Goal: Task Accomplishment & Management: Manage account settings

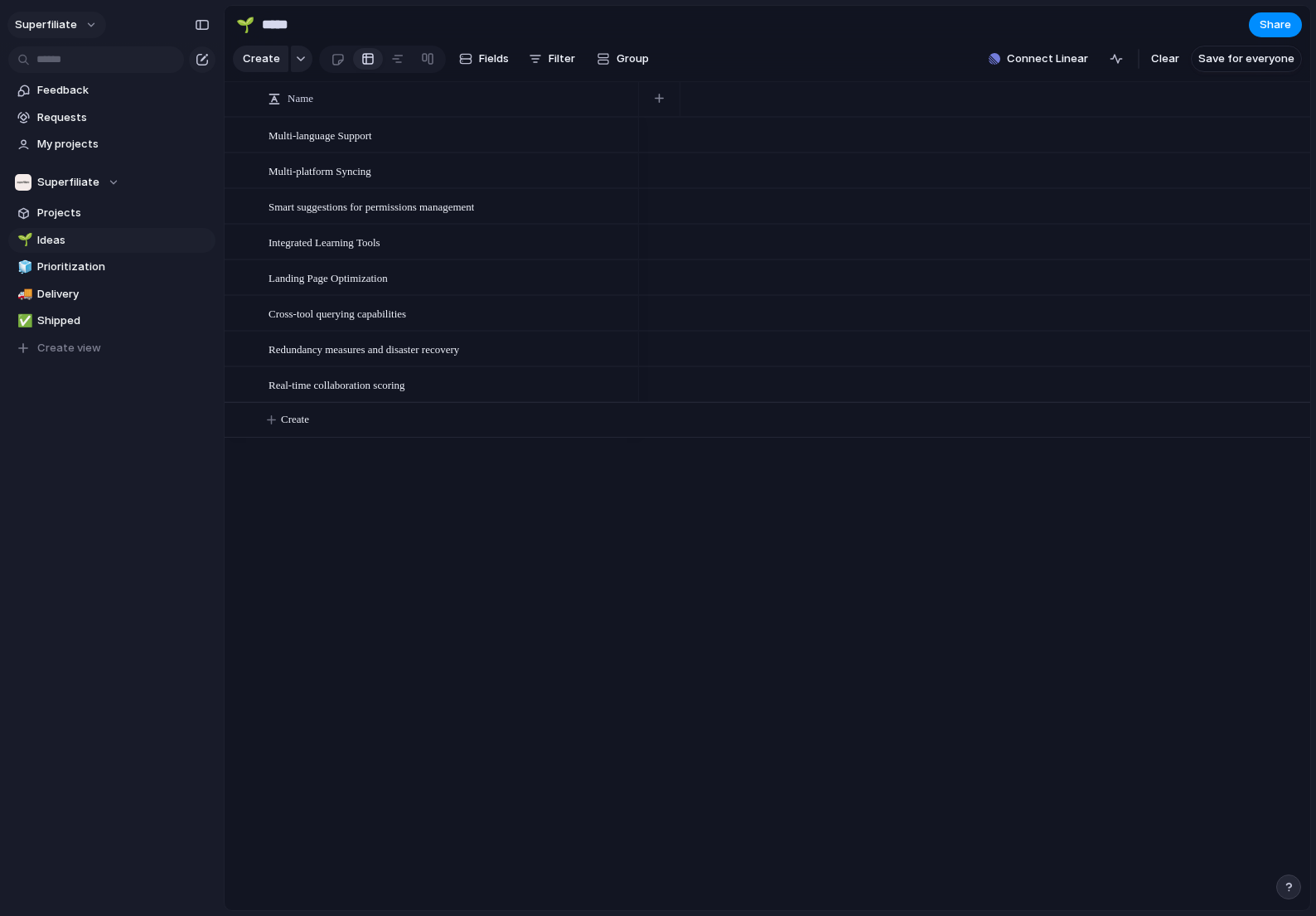
click at [63, 29] on span "Superfiliate" at bounding box center [46, 25] width 62 height 17
click at [80, 72] on li "Settings" at bounding box center [81, 62] width 138 height 27
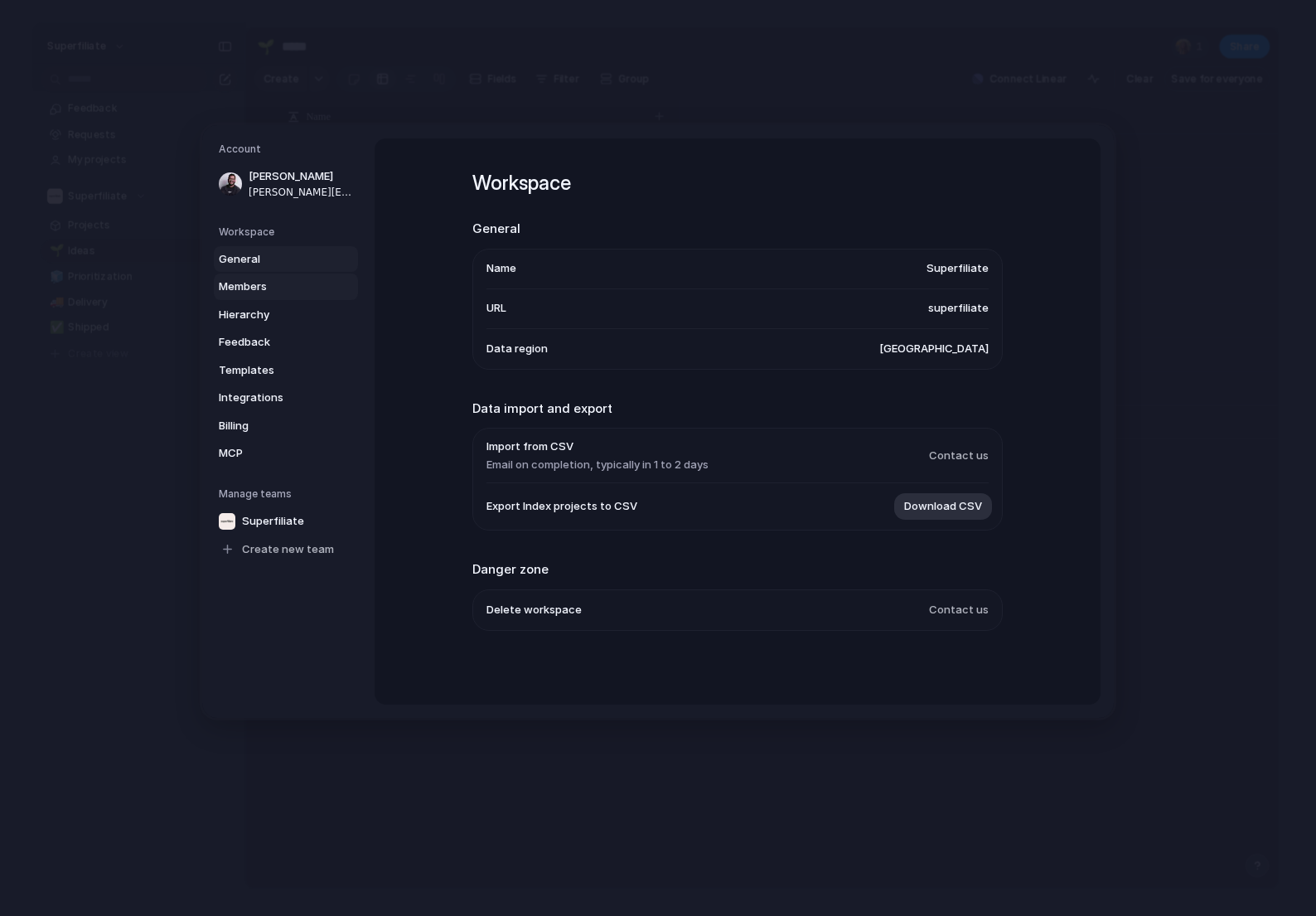
click at [302, 293] on span "Members" at bounding box center [271, 287] width 106 height 17
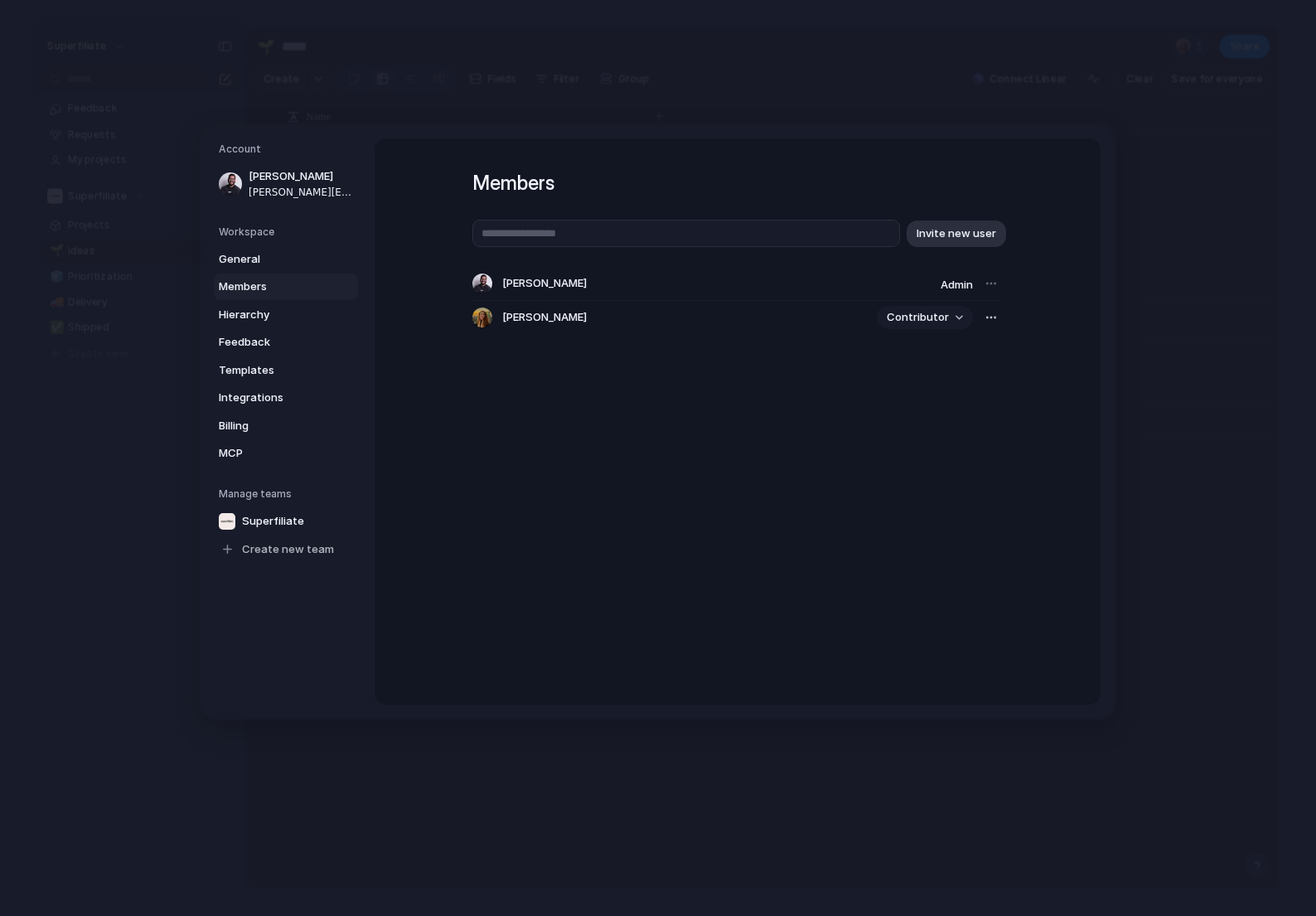
click at [946, 314] on button "Contributor" at bounding box center [925, 317] width 96 height 23
click at [917, 351] on span "Admin" at bounding box center [902, 353] width 32 height 17
